Goal: Information Seeking & Learning: Learn about a topic

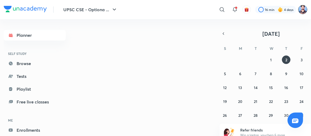
click at [302, 8] on img at bounding box center [302, 9] width 9 height 9
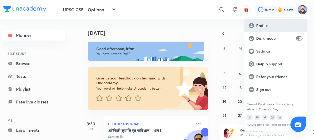
click at [267, 26] on p "Profile" at bounding box center [279, 25] width 46 height 5
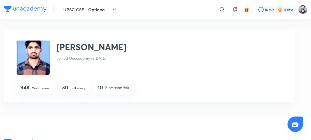
click at [76, 89] on p "Following" at bounding box center [78, 88] width 14 height 5
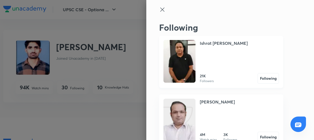
click at [184, 65] on img at bounding box center [179, 61] width 32 height 43
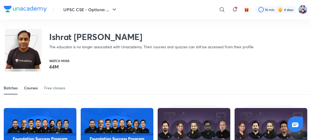
click at [36, 84] on link "Courses" at bounding box center [31, 88] width 14 height 13
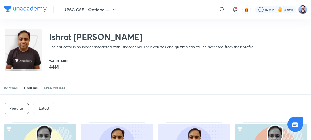
click at [45, 110] on p "Latest" at bounding box center [44, 108] width 11 height 4
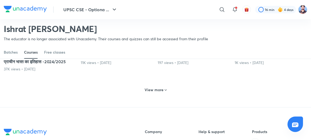
scroll to position [283, 0]
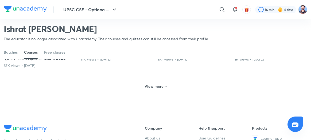
click at [154, 89] on h6 "View more" at bounding box center [154, 86] width 19 height 5
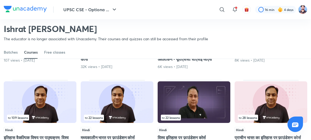
scroll to position [367, 0]
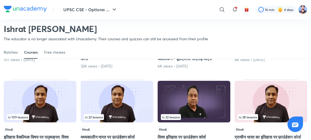
click at [36, 116] on img at bounding box center [40, 102] width 73 height 42
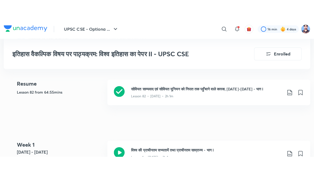
scroll to position [151, 0]
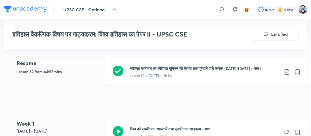
click at [117, 74] on icon at bounding box center [118, 71] width 11 height 11
